Goal: Task Accomplishment & Management: Manage account settings

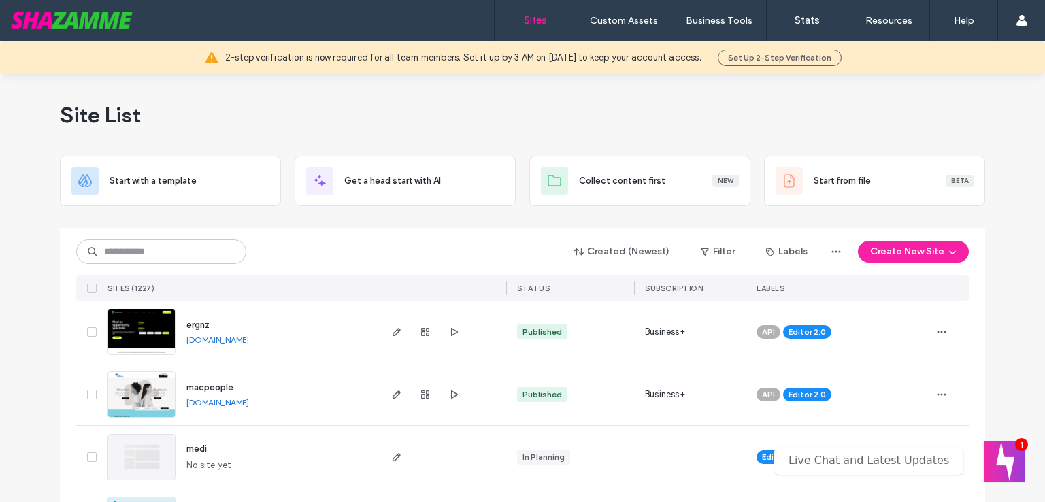
drag, startPoint x: 1034, startPoint y: 91, endPoint x: 1031, endPoint y: 121, distance: 30.1
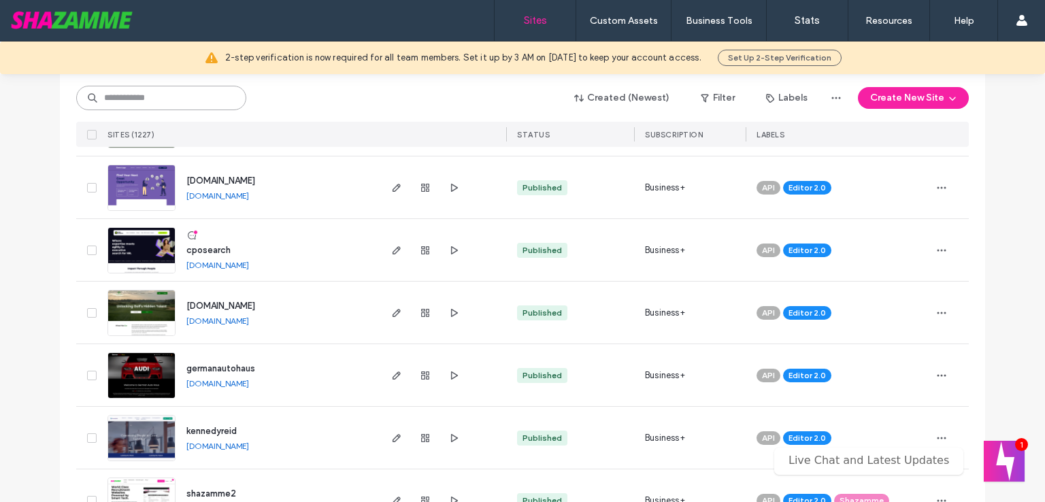
click at [172, 104] on input at bounding box center [161, 98] width 170 height 24
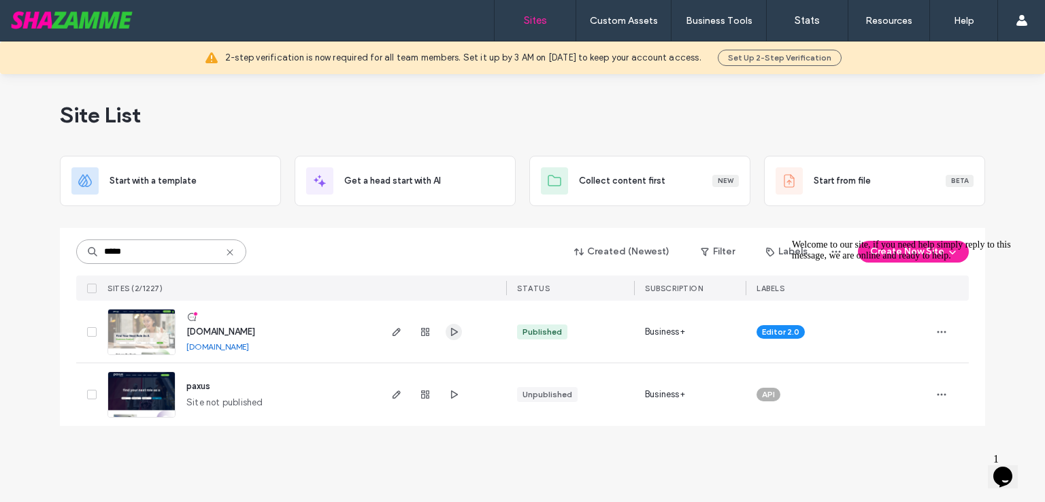
type input "*****"
click at [454, 329] on use "button" at bounding box center [454, 331] width 7 height 8
click at [395, 333] on icon "button" at bounding box center [396, 332] width 11 height 11
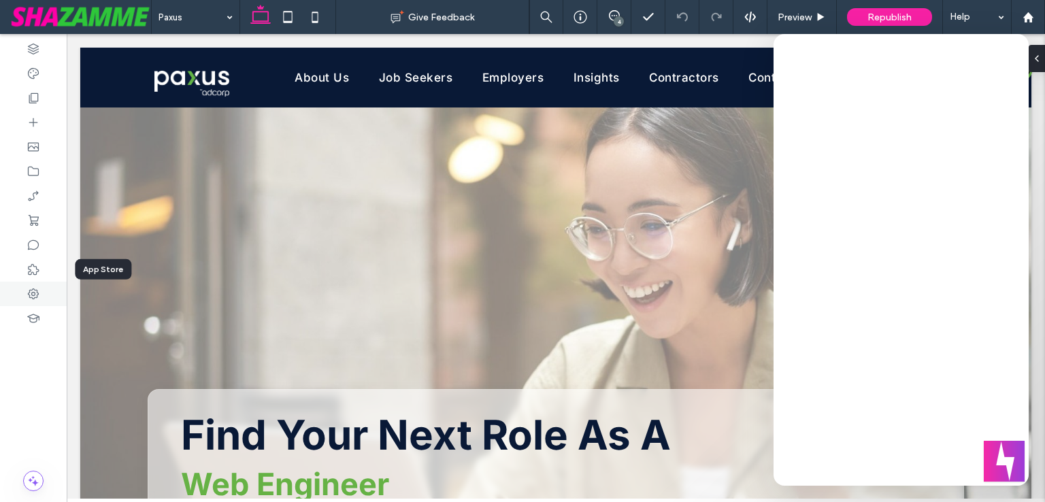
click at [41, 288] on div at bounding box center [33, 294] width 67 height 24
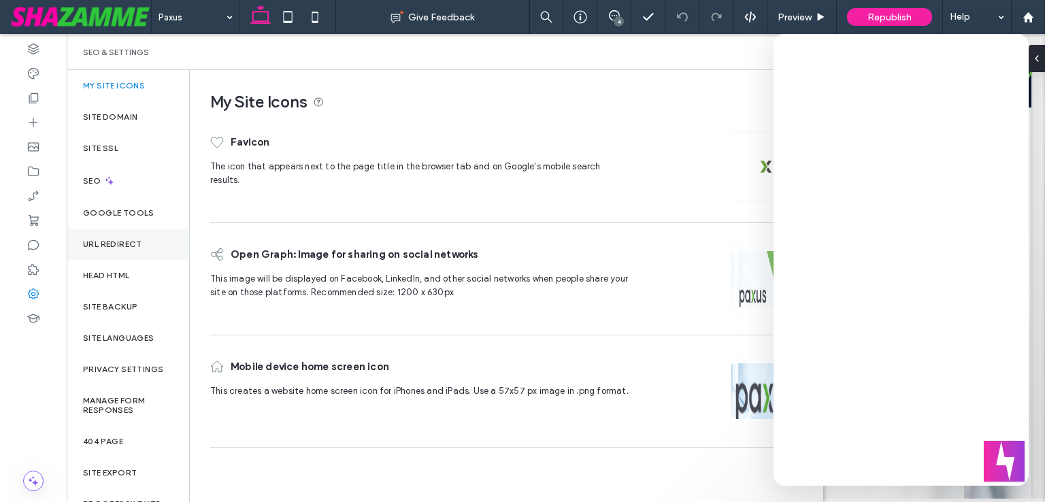
click at [127, 247] on label "URL Redirect" at bounding box center [112, 244] width 59 height 10
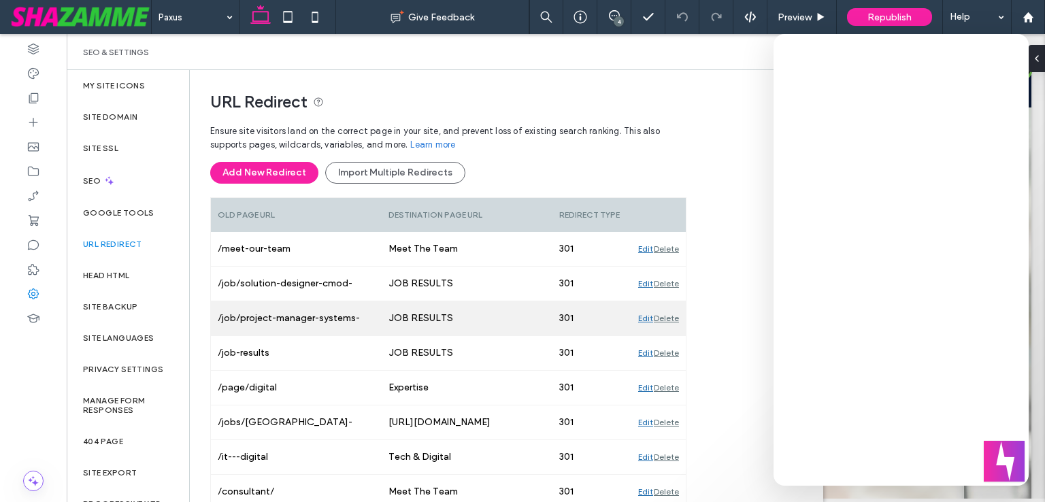
drag, startPoint x: 263, startPoint y: 171, endPoint x: 536, endPoint y: 199, distance: 274.8
click at [263, 171] on button "Add New Redirect" at bounding box center [264, 173] width 108 height 22
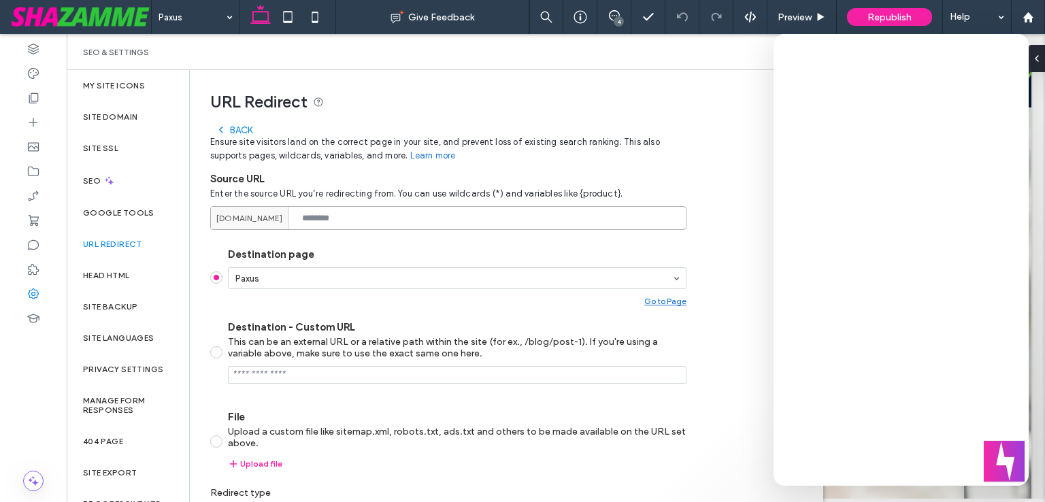
click at [364, 216] on input at bounding box center [448, 218] width 476 height 24
paste input "**********"
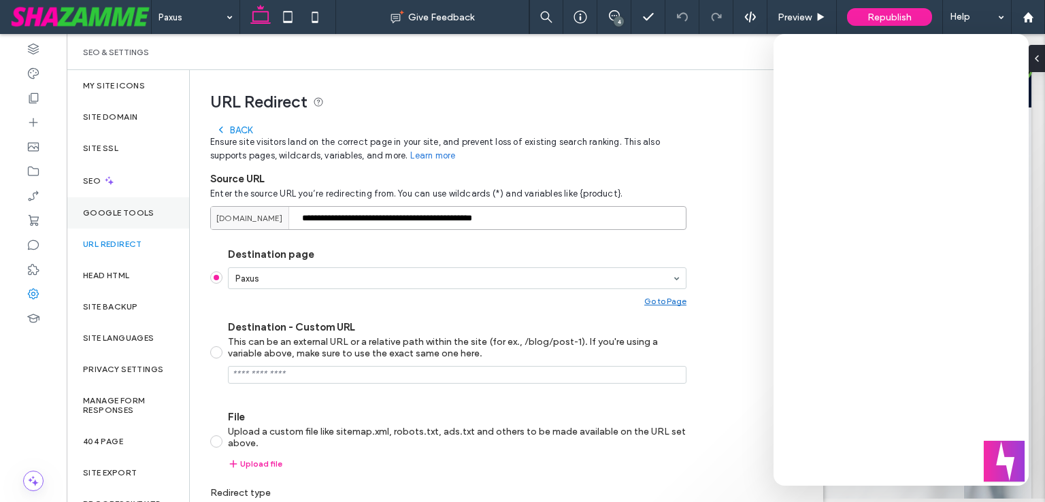
drag, startPoint x: 414, startPoint y: 218, endPoint x: 171, endPoint y: 220, distance: 242.2
click at [171, 220] on div "**********" at bounding box center [445, 286] width 756 height 432
type input "**********"
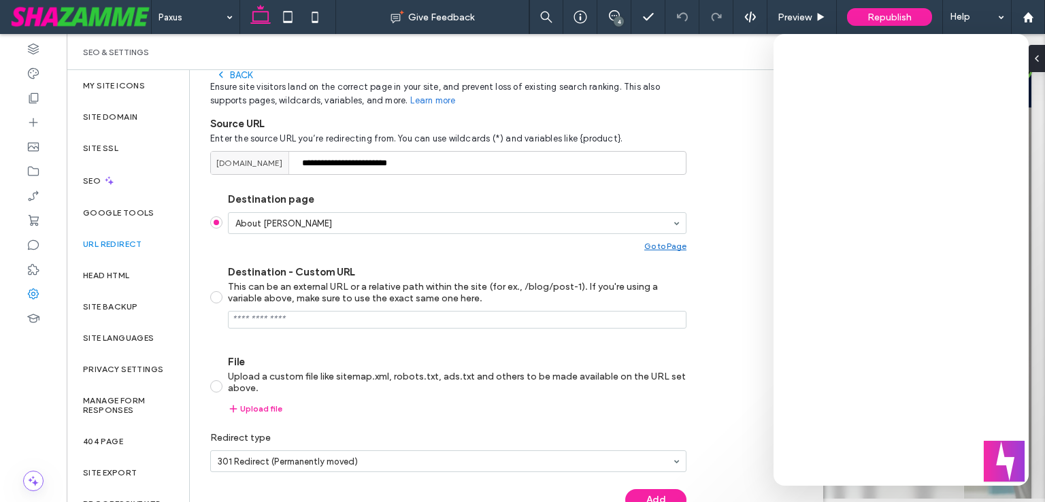
scroll to position [79, 0]
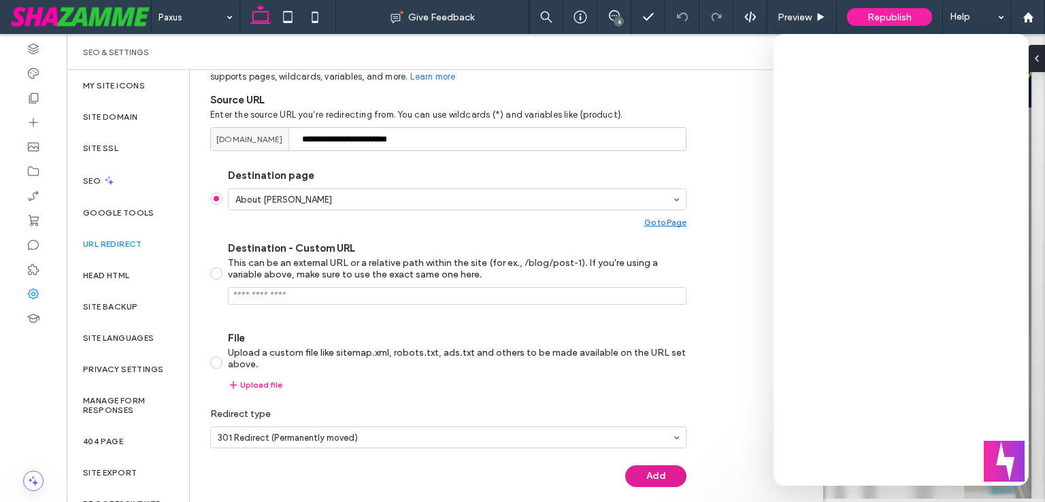
click at [677, 480] on button "Add" at bounding box center [655, 476] width 61 height 22
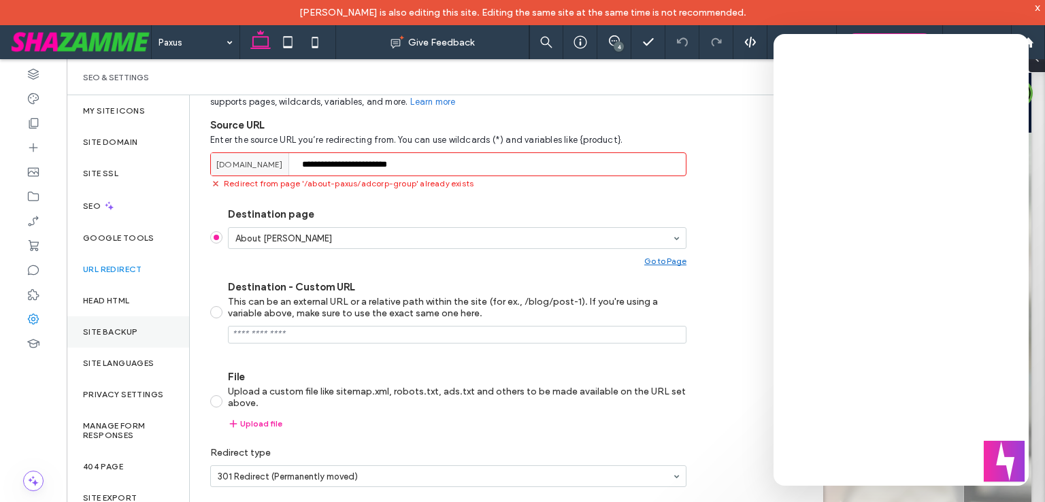
click at [110, 332] on label "Site Backup" at bounding box center [110, 332] width 54 height 10
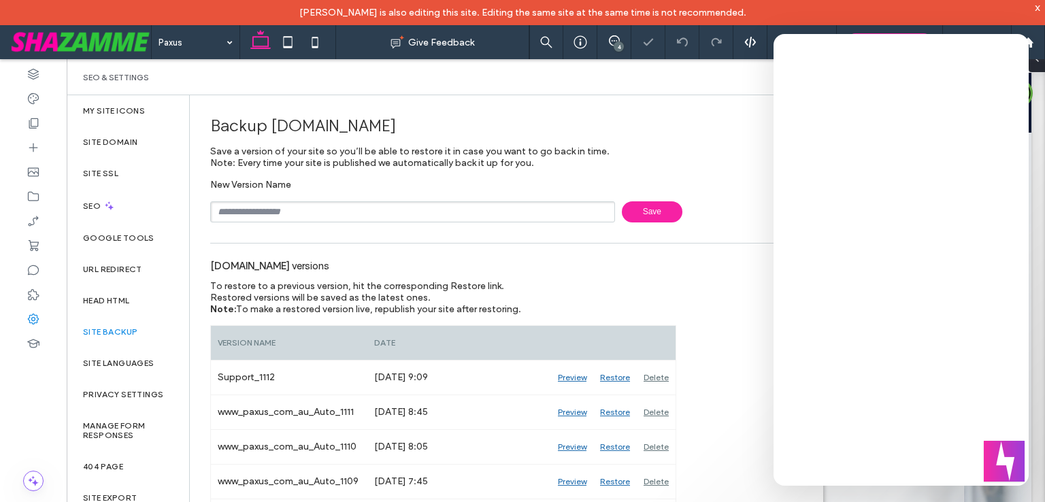
click at [318, 215] on input "text" at bounding box center [412, 211] width 405 height 21
type input "**********"
click at [646, 210] on span "Save" at bounding box center [652, 211] width 61 height 21
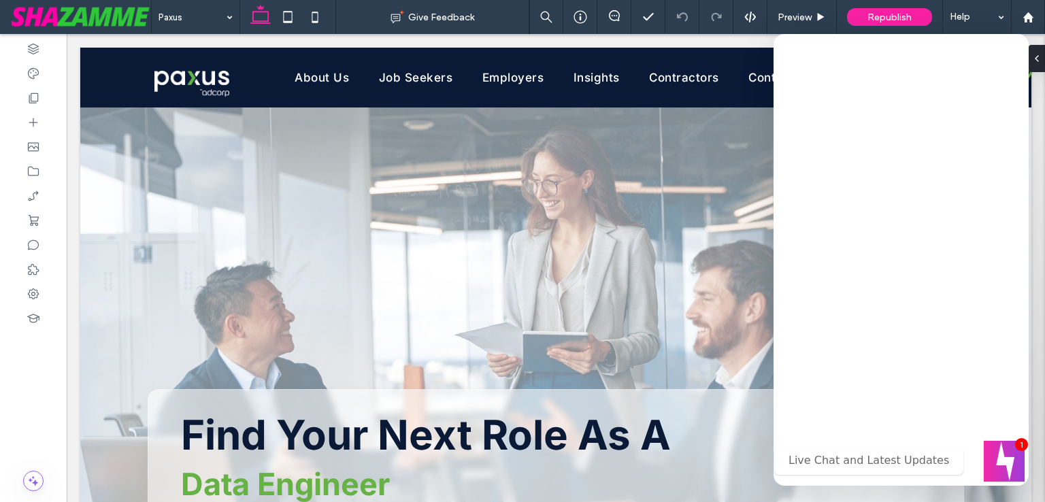
click at [896, 22] on div "Republish" at bounding box center [889, 17] width 85 height 18
click at [884, 21] on span "Republish" at bounding box center [889, 18] width 44 height 12
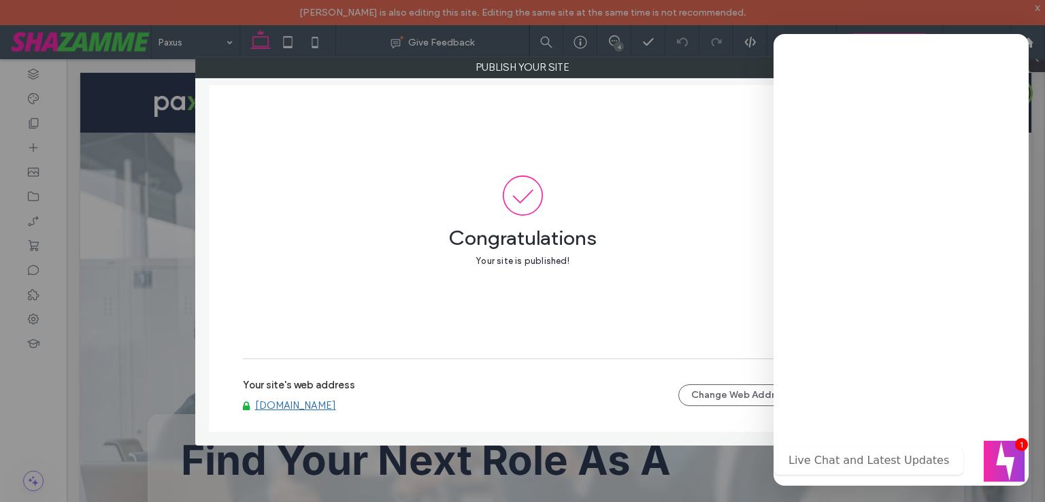
click at [887, 450] on div "Live Chat and Latest Updates" at bounding box center [868, 461] width 189 height 27
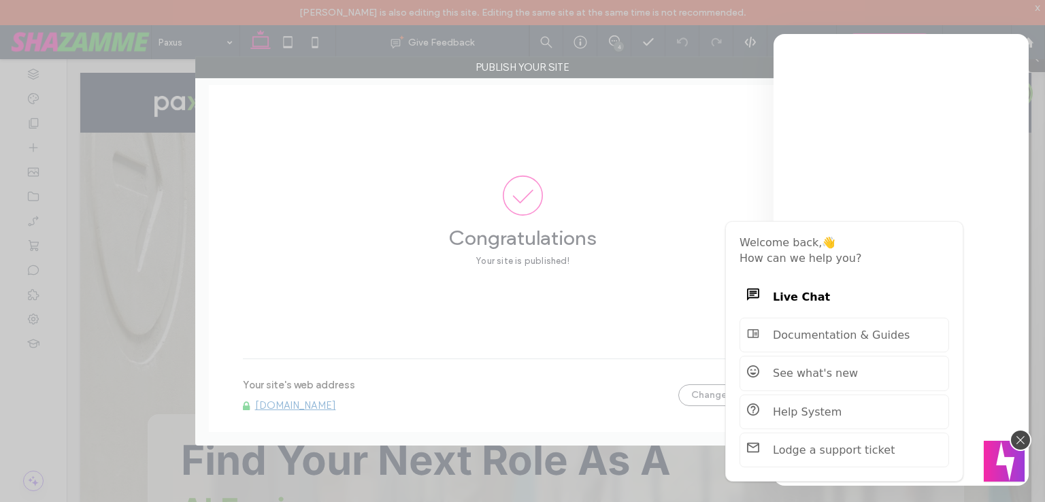
click at [976, 445] on div at bounding box center [522, 251] width 1045 height 502
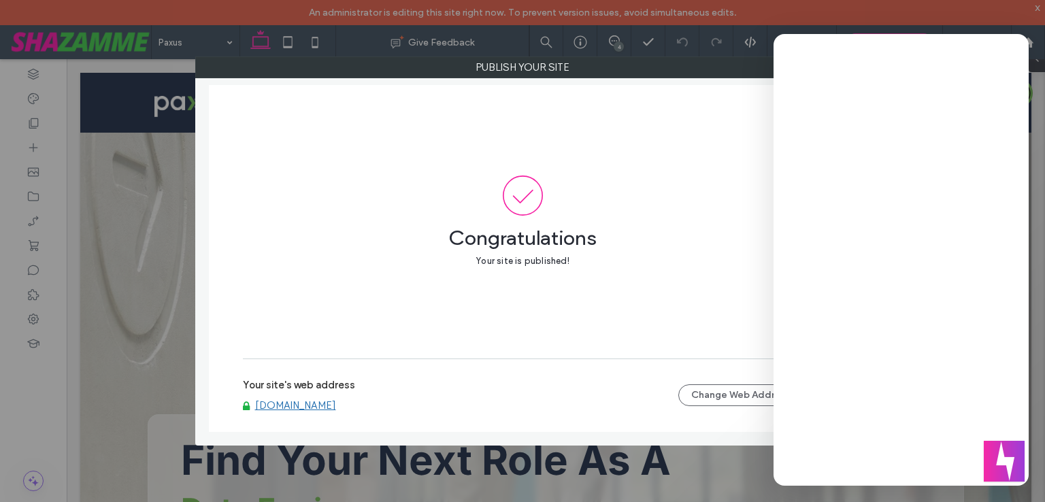
click at [603, 101] on div "Congratulations Your site is published!" at bounding box center [523, 221] width 560 height 273
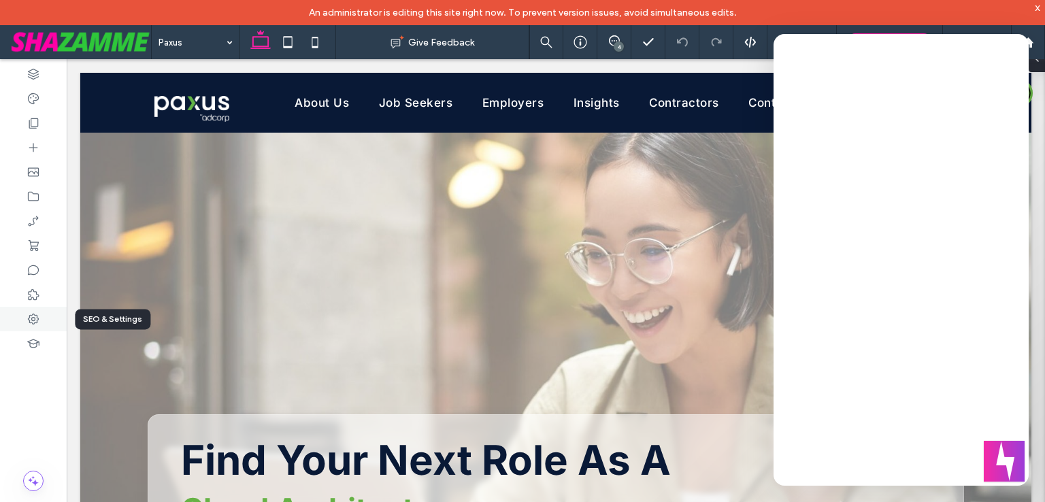
click at [36, 318] on icon at bounding box center [34, 319] width 14 height 14
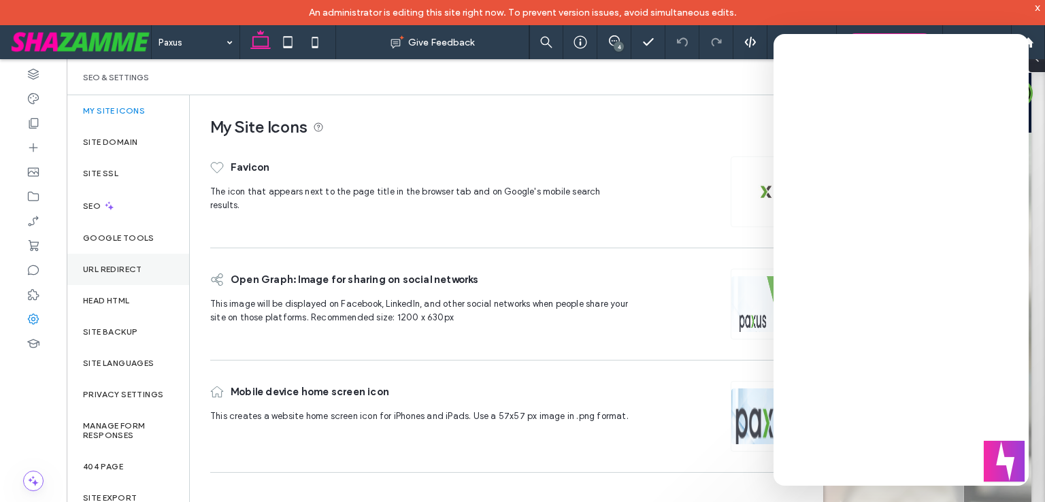
drag, startPoint x: 100, startPoint y: 269, endPoint x: 131, endPoint y: 269, distance: 30.6
click at [100, 269] on label "URL Redirect" at bounding box center [112, 270] width 59 height 10
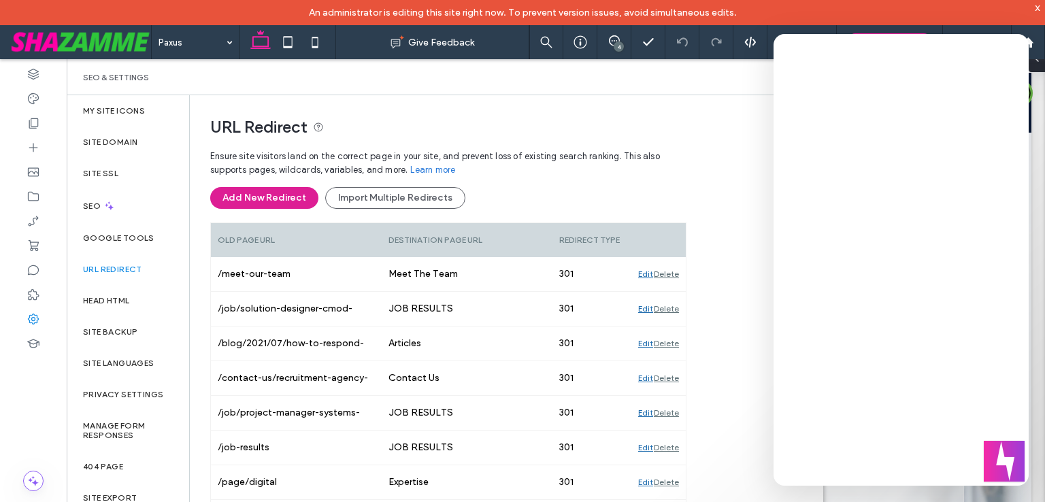
click at [297, 199] on button "Add New Redirect" at bounding box center [264, 198] width 108 height 22
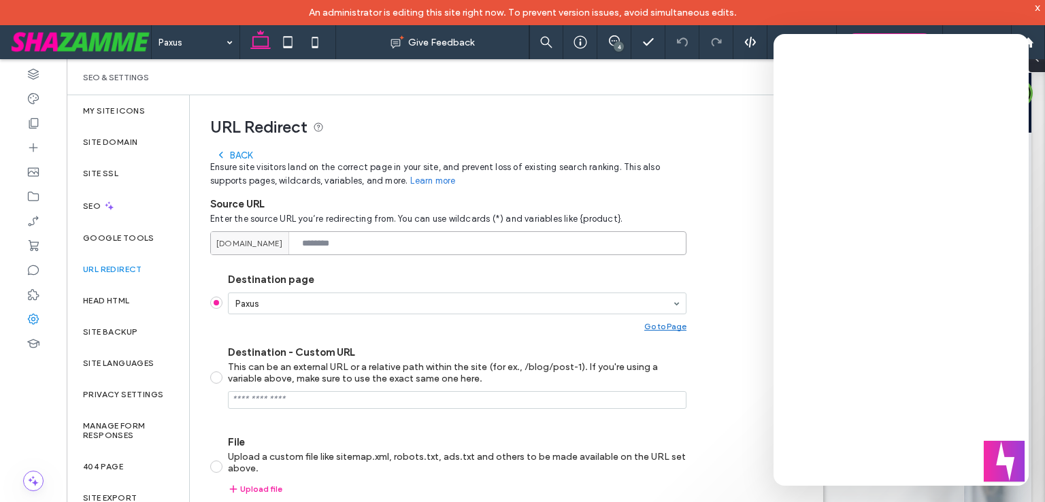
click at [312, 244] on input at bounding box center [448, 243] width 476 height 24
paste input "**********"
type input "**********"
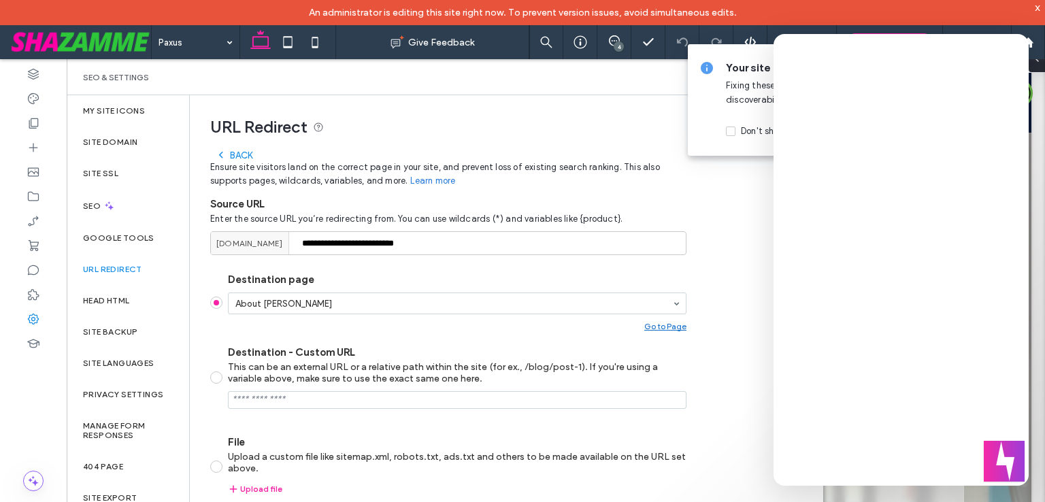
scroll to position [79, 0]
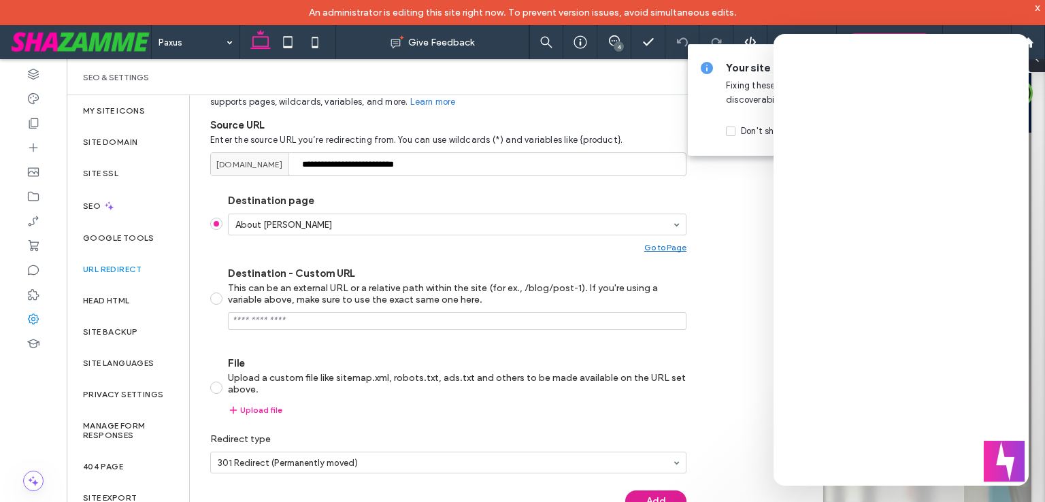
click at [642, 493] on button "Add" at bounding box center [655, 501] width 61 height 22
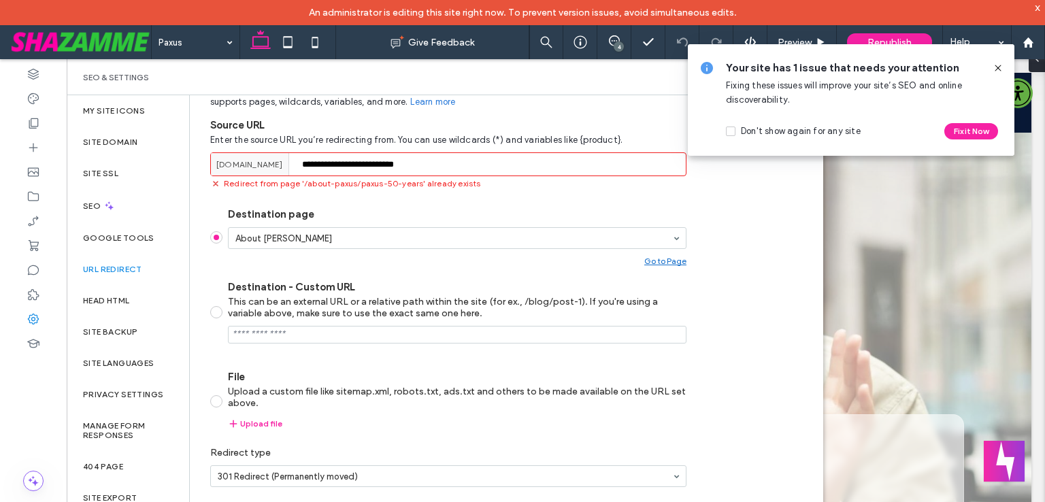
click at [996, 69] on icon at bounding box center [997, 68] width 11 height 11
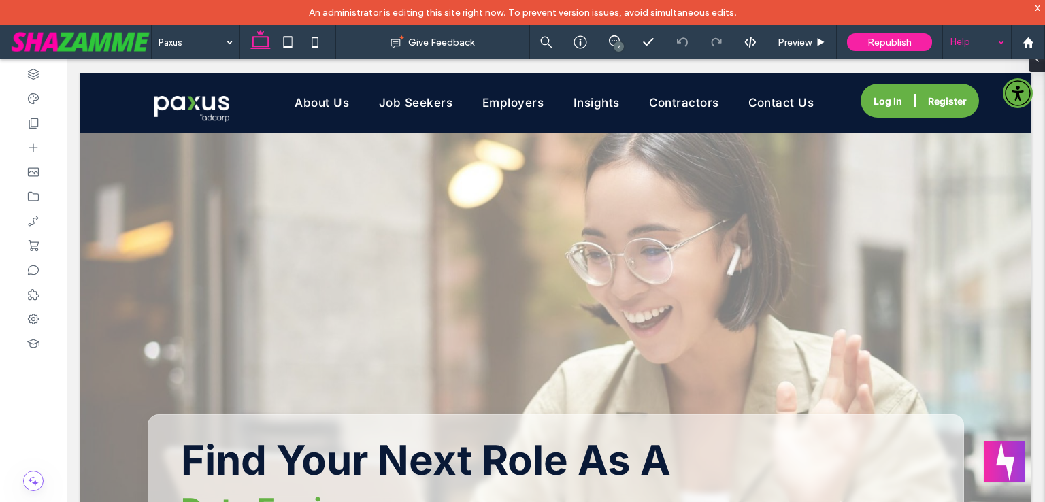
click at [996, 46] on div "Help" at bounding box center [977, 42] width 68 height 34
